Goal: Information Seeking & Learning: Learn about a topic

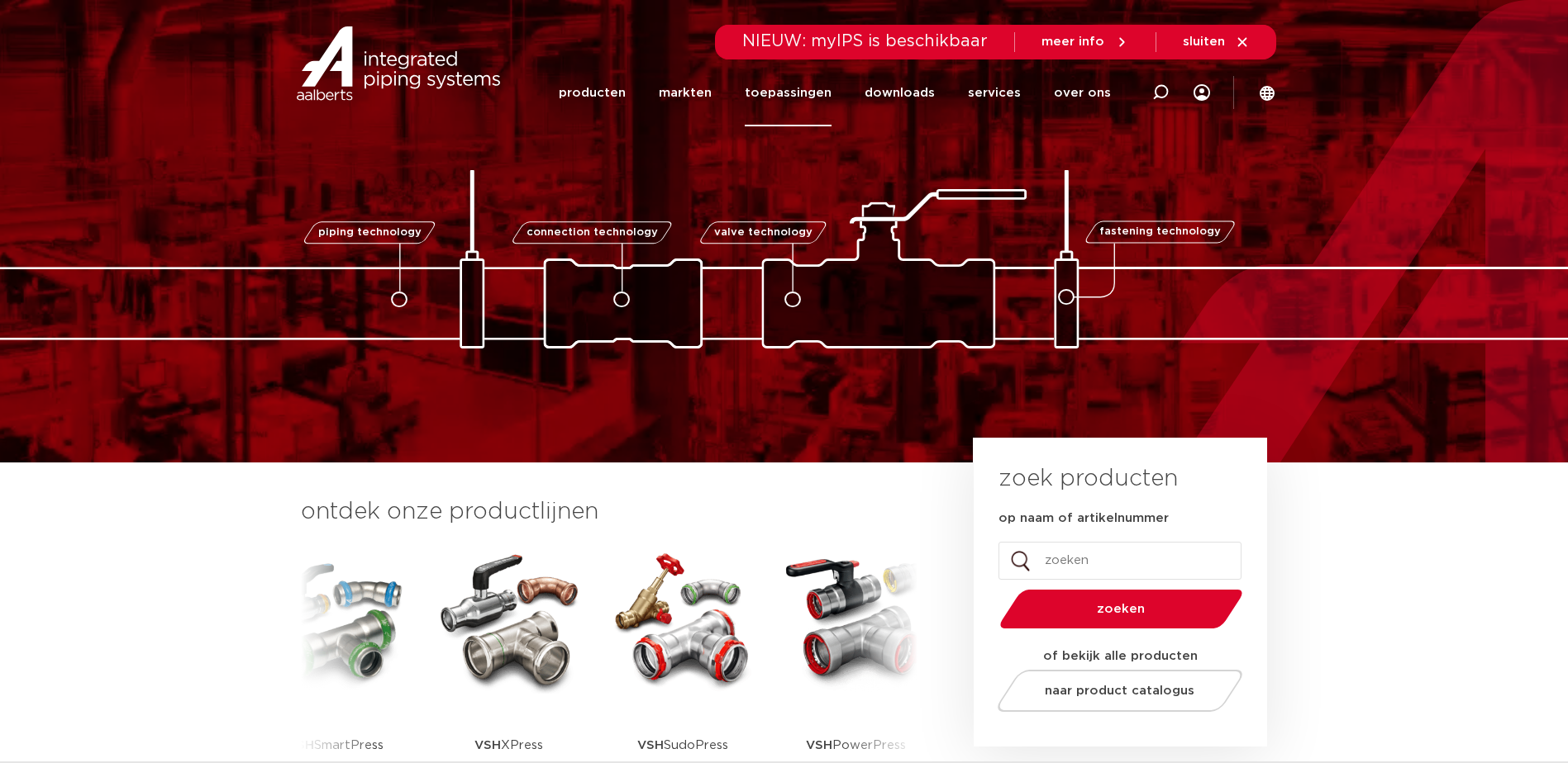
click at [787, 87] on link "toepassingen" at bounding box center [788, 93] width 87 height 67
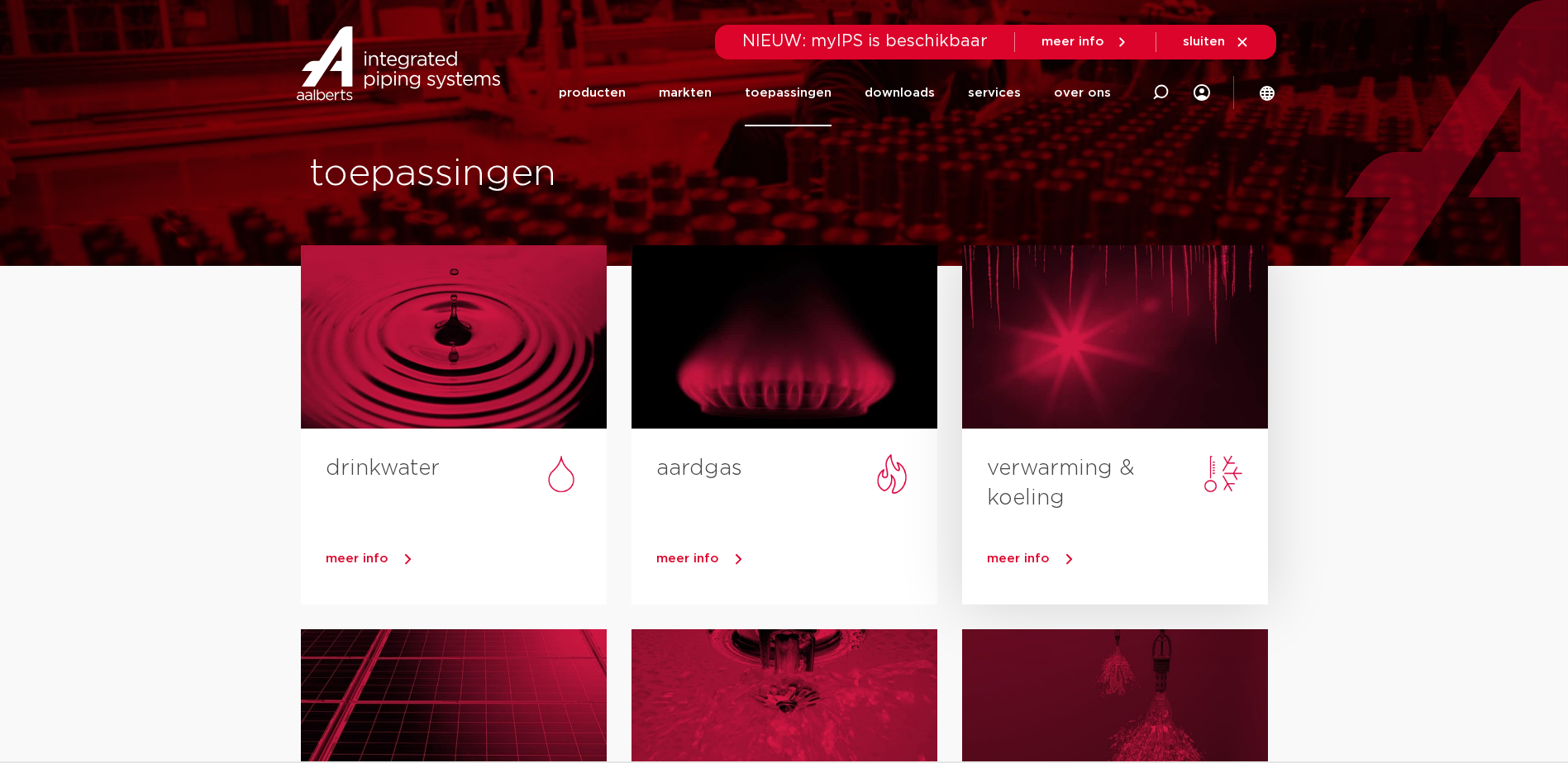
click at [1084, 328] on div at bounding box center [1115, 337] width 305 height 183
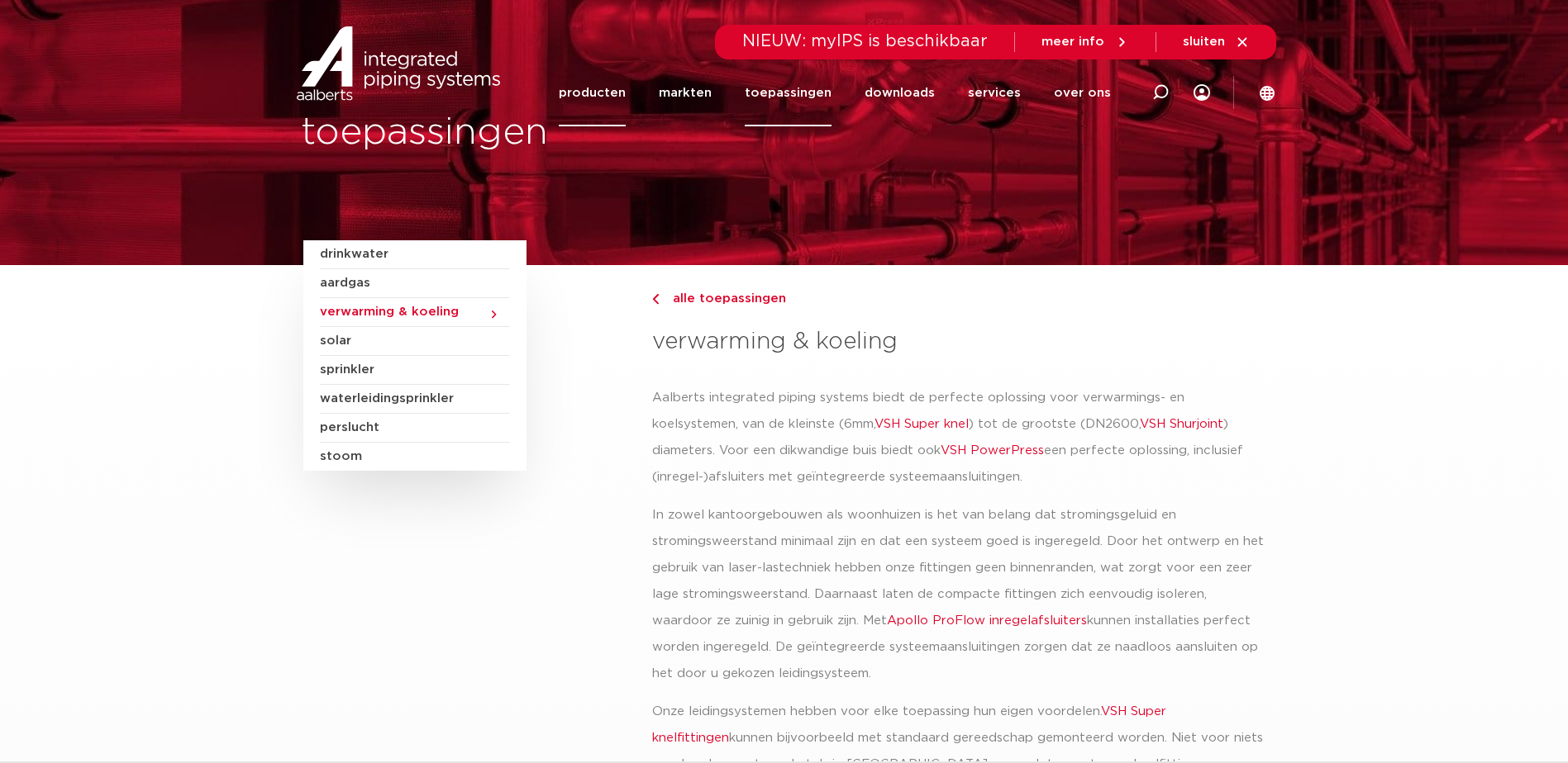
click at [603, 91] on link "producten" at bounding box center [592, 93] width 67 height 67
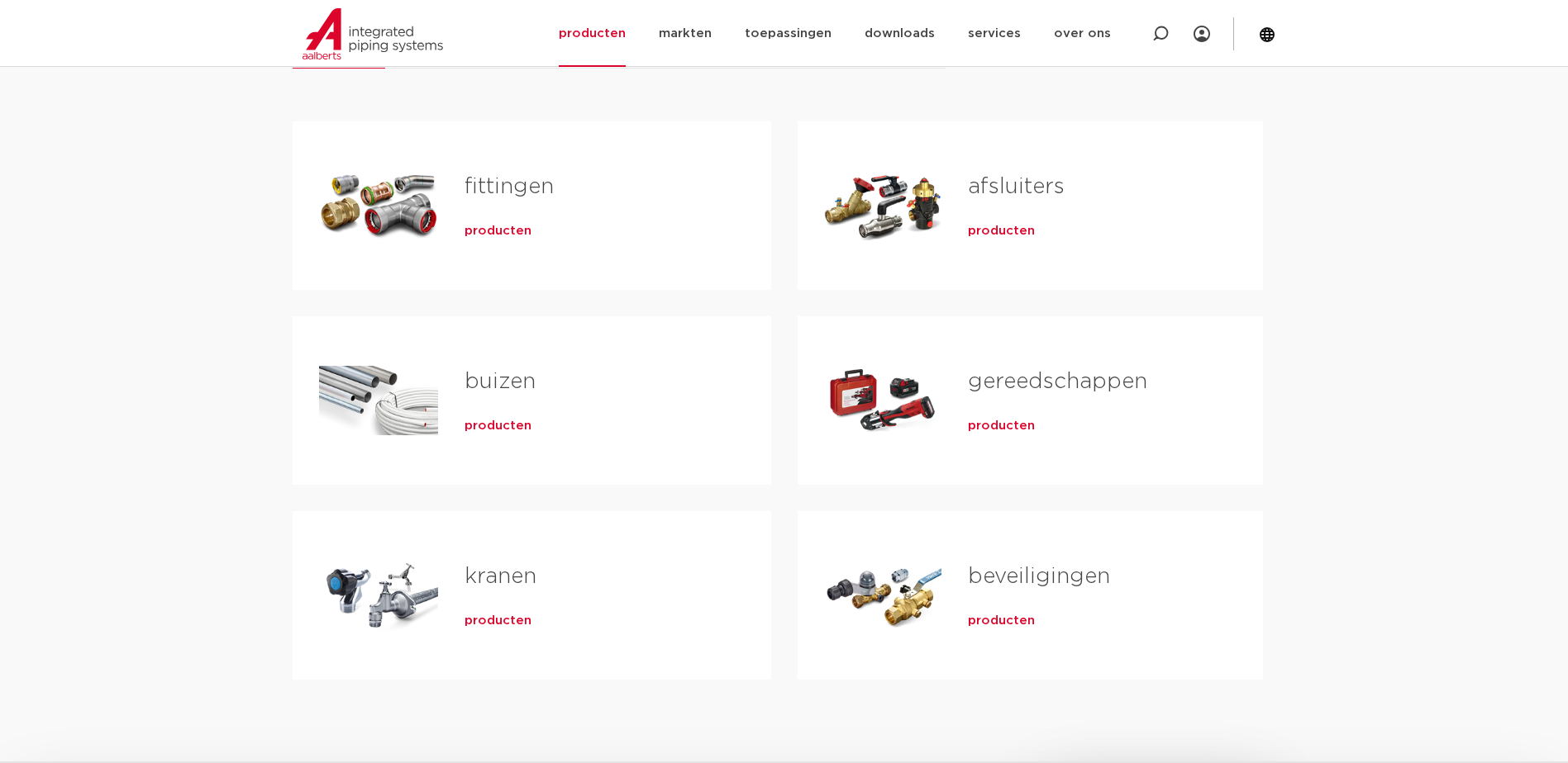
scroll to position [331, 0]
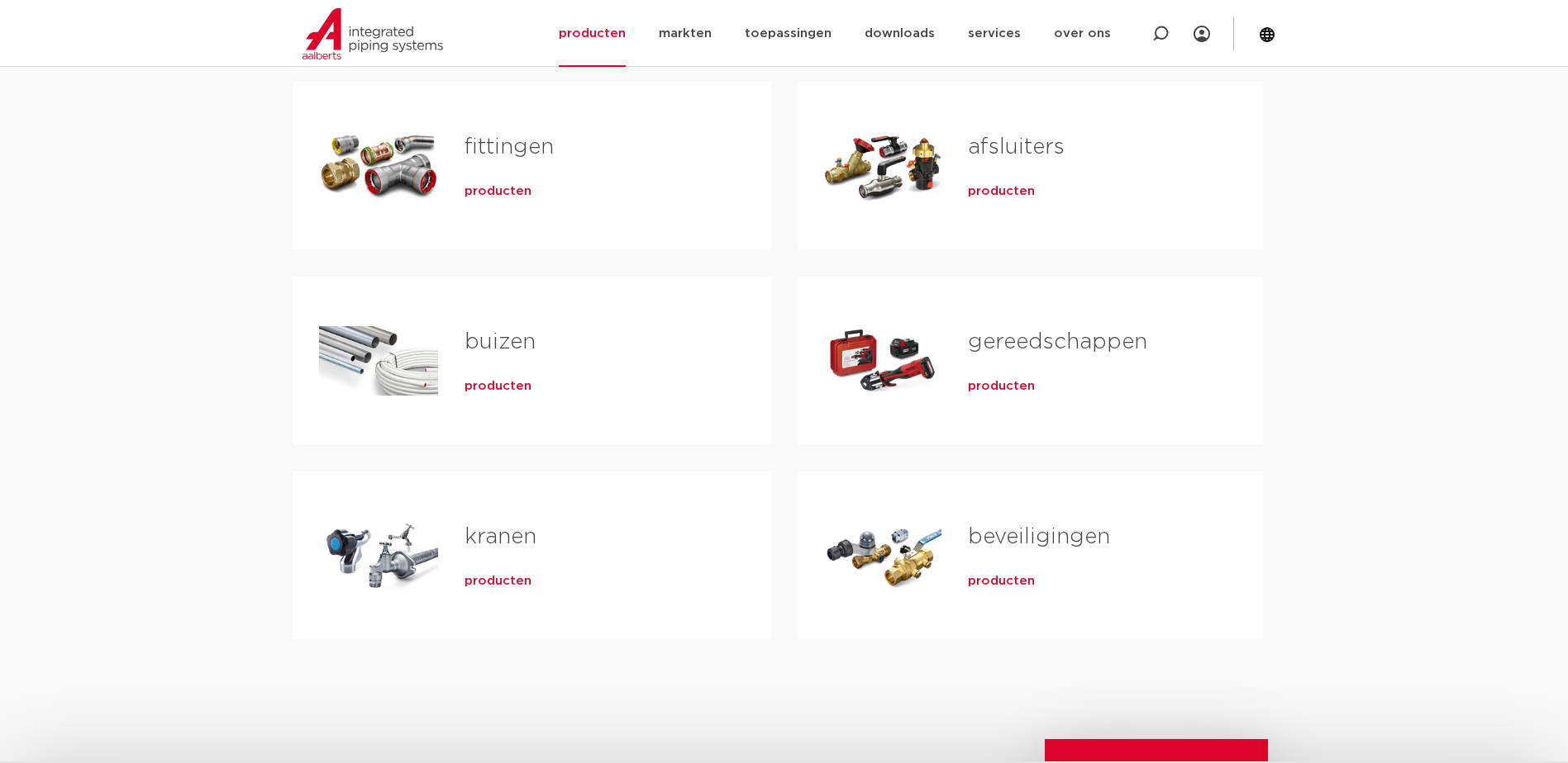
click at [984, 583] on span "producten" at bounding box center [1001, 581] width 67 height 17
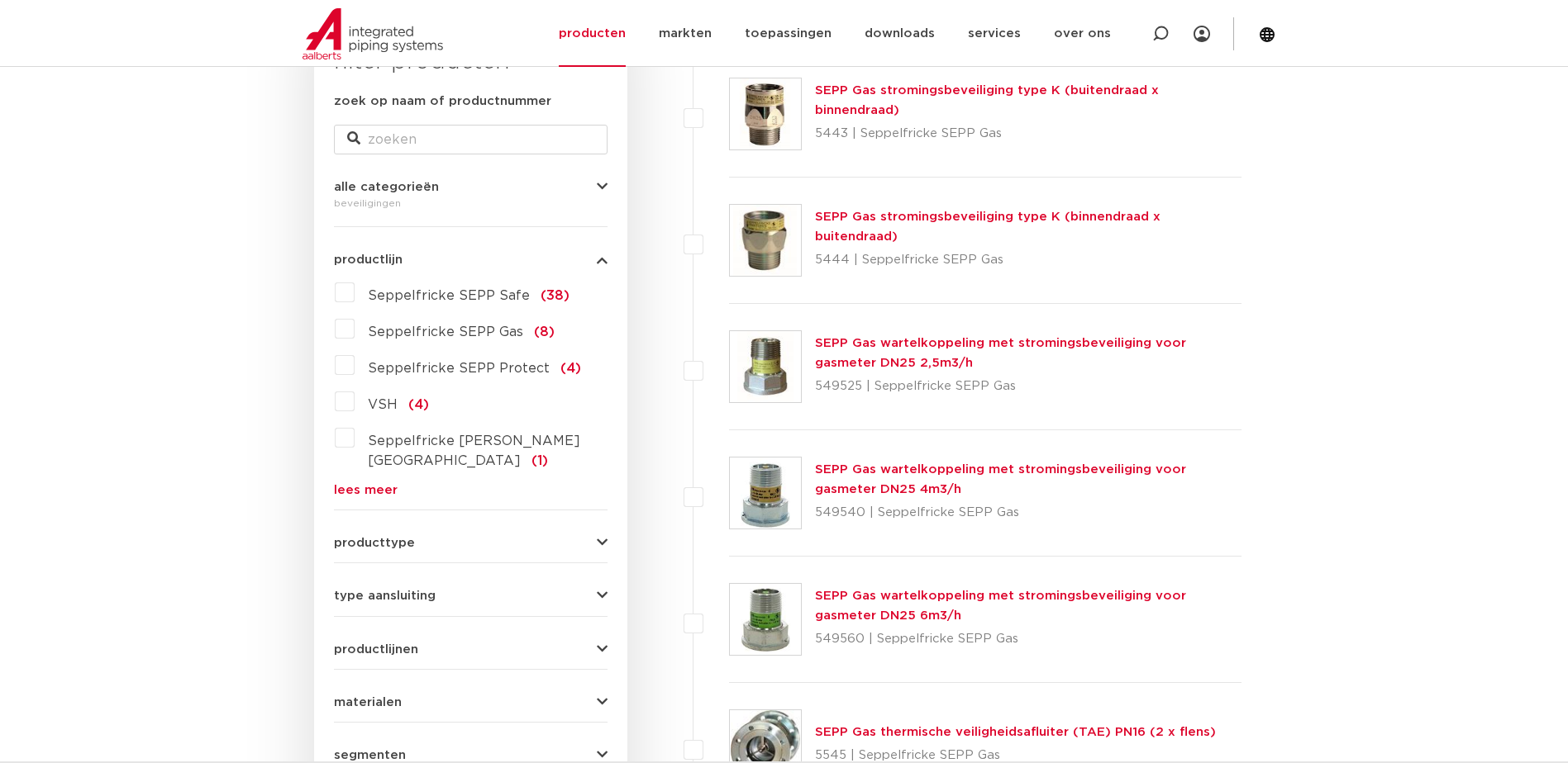
click at [388, 484] on link "lees meer" at bounding box center [471, 490] width 274 height 13
click at [385, 593] on link "lees minder" at bounding box center [471, 599] width 274 height 13
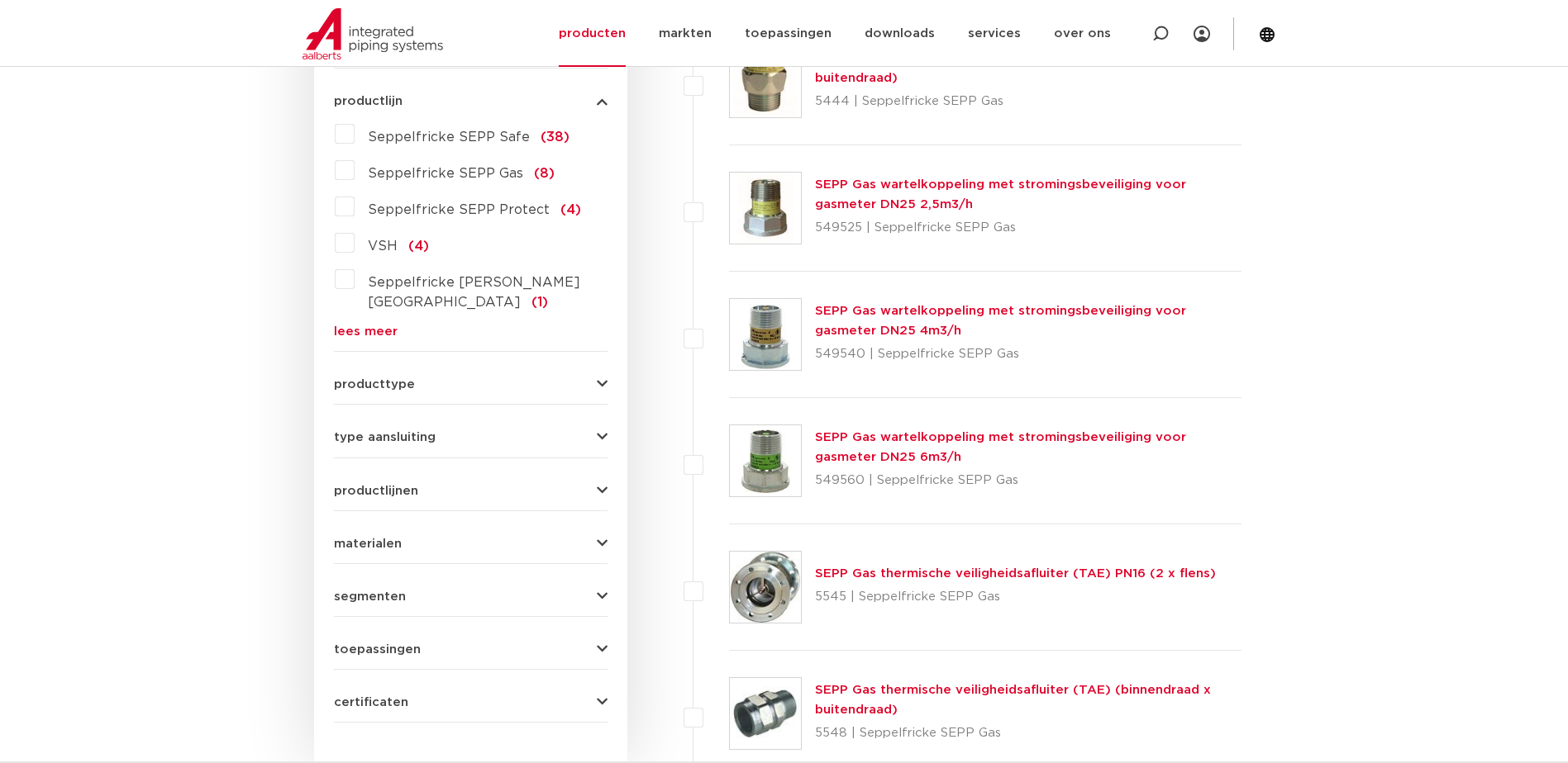
scroll to position [471, 0]
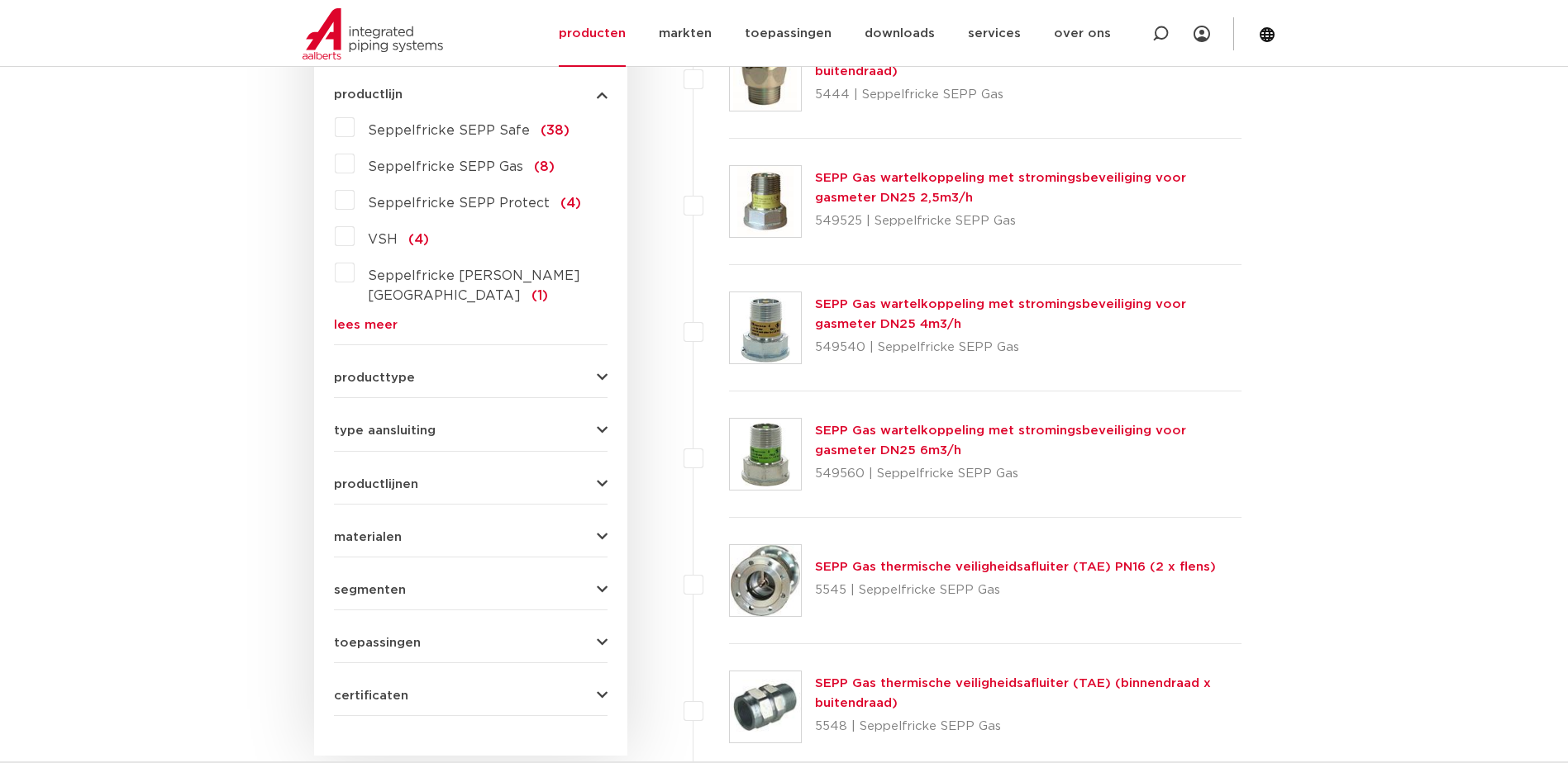
click at [599, 372] on icon "button" at bounding box center [602, 378] width 11 height 13
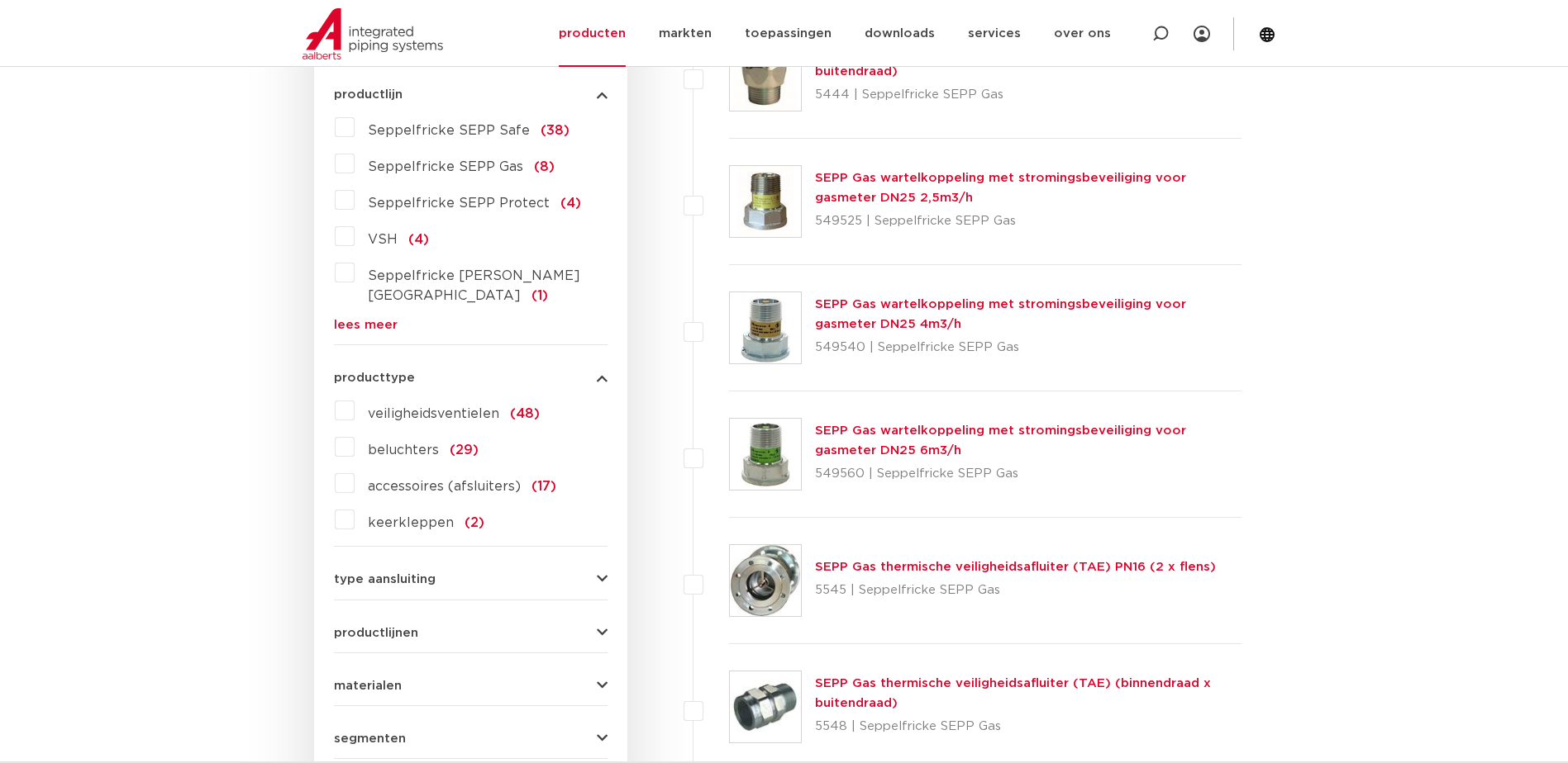
click at [461, 407] on span "veiligheidsventielen" at bounding box center [434, 414] width 131 height 14
click at [0, 0] on input "veiligheidsventielen (48)" at bounding box center [0, 0] width 0 height 0
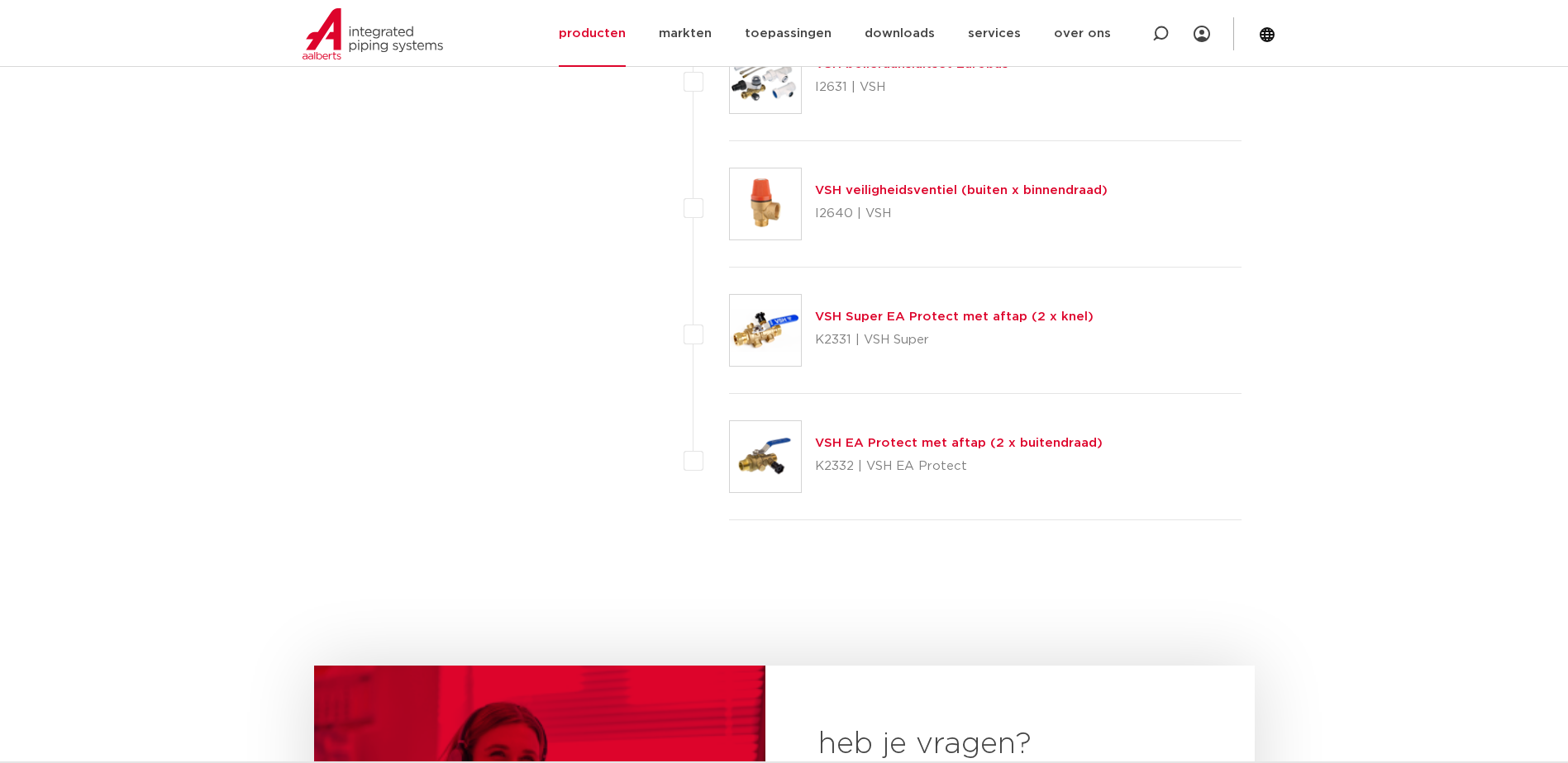
scroll to position [5677, 0]
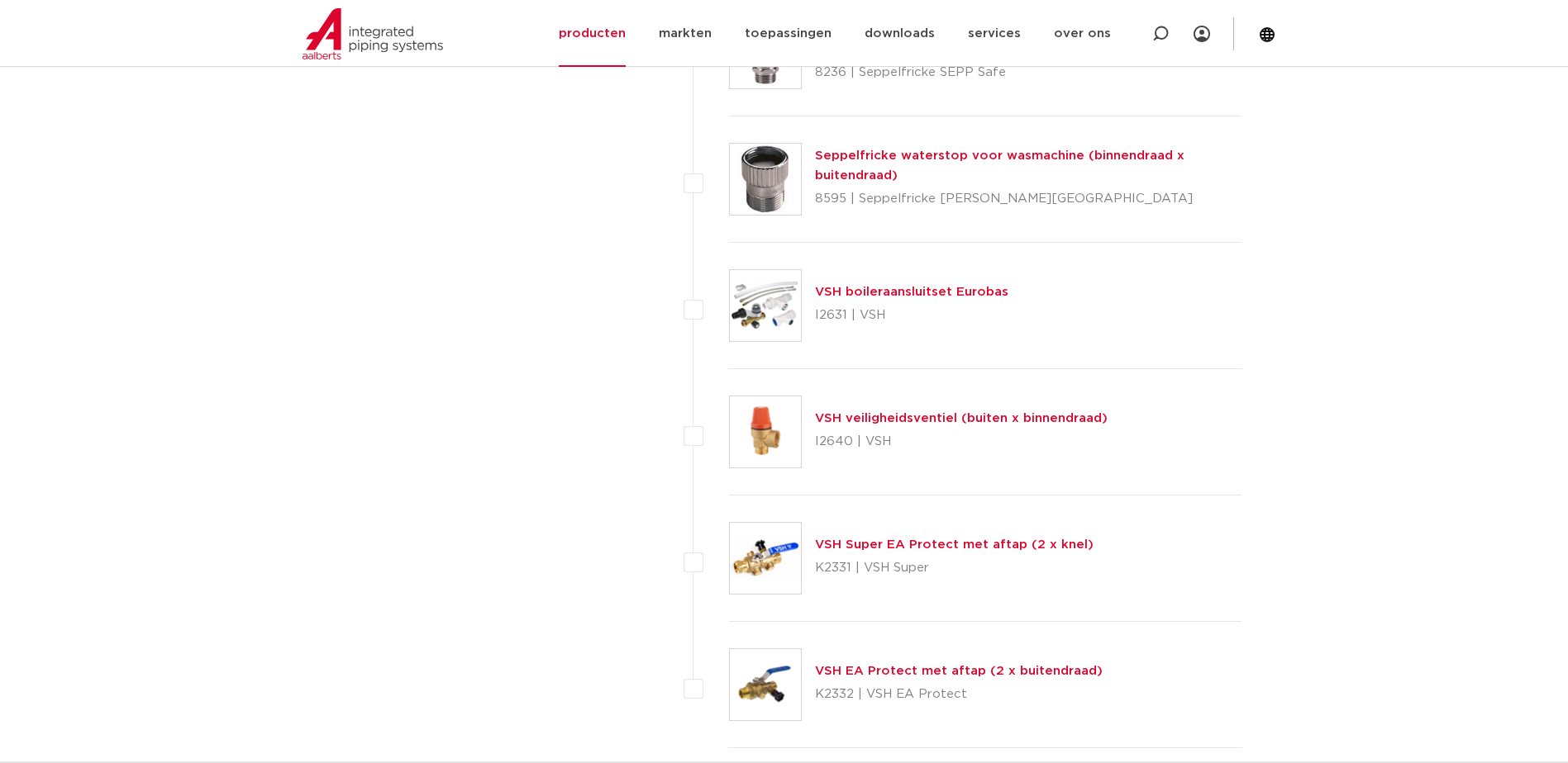
click at [843, 419] on link "VSH veiligheidsventiel (buiten x binnendraad)" at bounding box center [961, 418] width 293 height 13
